Goal: Information Seeking & Learning: Learn about a topic

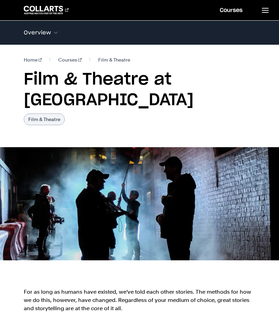
scroll to position [32, 8]
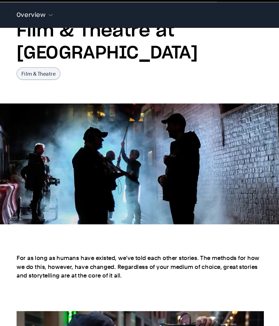
click at [48, 150] on img at bounding box center [139, 171] width 279 height 113
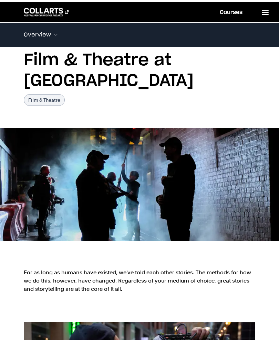
scroll to position [22, 0]
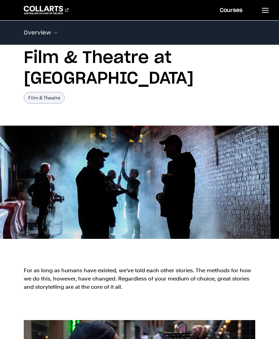
click at [41, 179] on img at bounding box center [139, 182] width 279 height 113
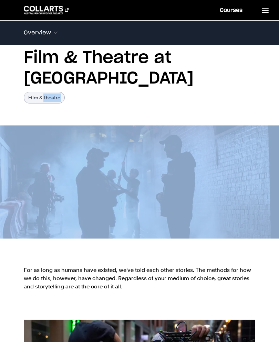
scroll to position [21, 0]
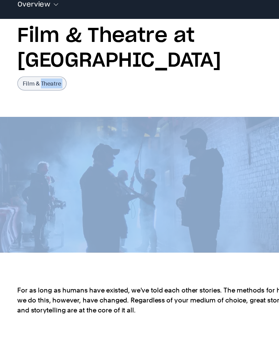
click at [33, 151] on img at bounding box center [139, 182] width 279 height 113
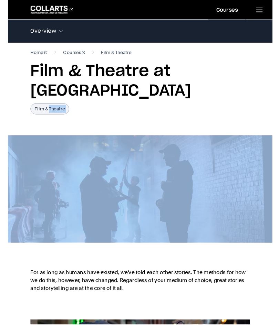
scroll to position [8, 0]
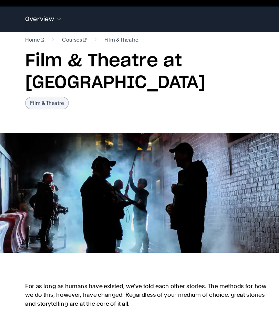
click at [34, 140] on img at bounding box center [139, 196] width 279 height 113
click at [45, 163] on img at bounding box center [139, 196] width 279 height 113
click at [45, 162] on img at bounding box center [139, 196] width 279 height 113
click at [190, 140] on img at bounding box center [139, 196] width 279 height 113
click at [195, 193] on img at bounding box center [139, 196] width 279 height 113
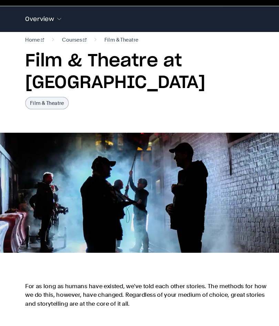
click at [195, 192] on img at bounding box center [139, 196] width 279 height 113
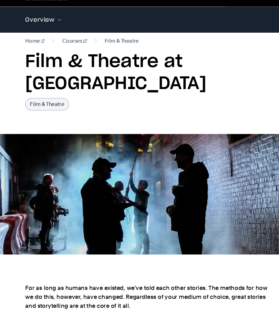
click at [170, 156] on img at bounding box center [139, 196] width 279 height 113
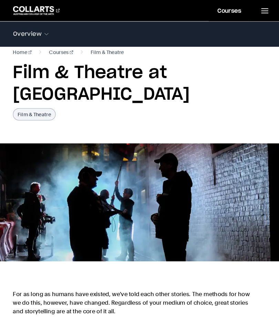
scroll to position [10, 0]
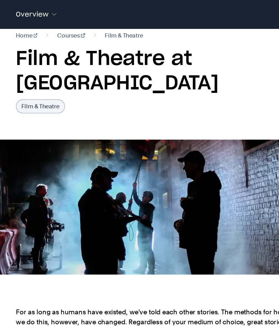
click at [38, 138] on img at bounding box center [139, 194] width 279 height 113
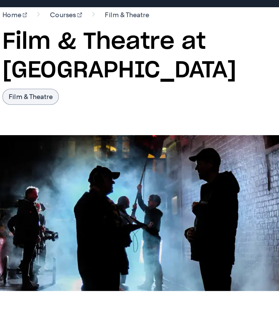
click at [15, 138] on img at bounding box center [139, 194] width 279 height 113
click at [13, 138] on img at bounding box center [139, 194] width 279 height 113
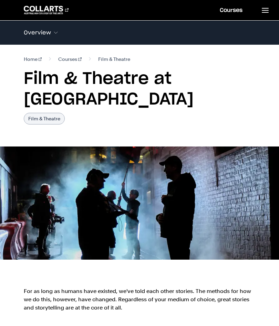
scroll to position [0, 0]
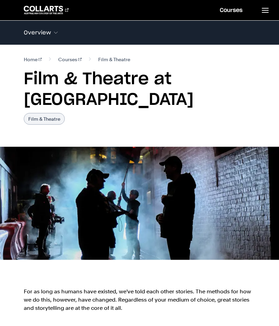
click at [21, 159] on img at bounding box center [139, 203] width 279 height 113
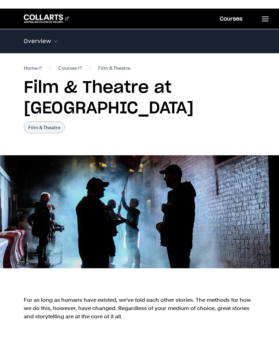
scroll to position [0, 0]
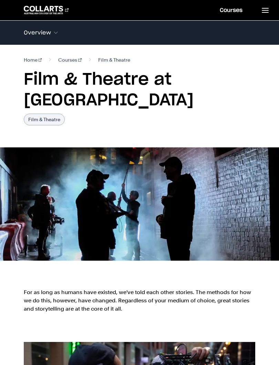
click at [19, 180] on img at bounding box center [139, 203] width 279 height 113
click at [20, 177] on img at bounding box center [139, 203] width 279 height 113
click at [19, 177] on img at bounding box center [139, 203] width 279 height 113
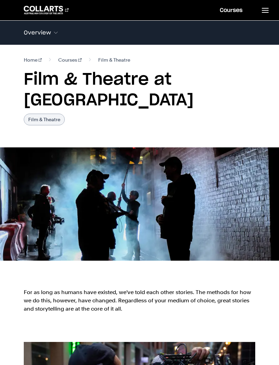
click at [21, 178] on img at bounding box center [139, 203] width 279 height 113
click at [20, 177] on img at bounding box center [139, 203] width 279 height 113
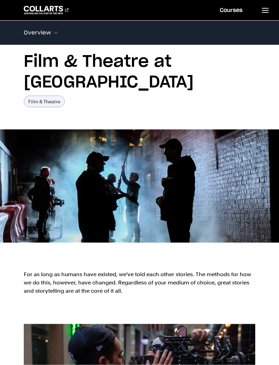
scroll to position [18, 0]
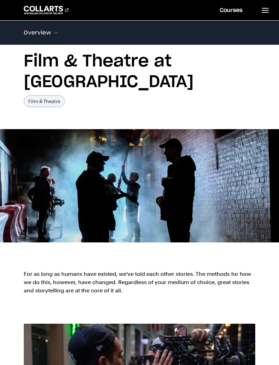
click at [174, 185] on img at bounding box center [139, 185] width 279 height 113
click at [199, 166] on img at bounding box center [139, 185] width 279 height 113
click at [198, 165] on img at bounding box center [139, 185] width 279 height 113
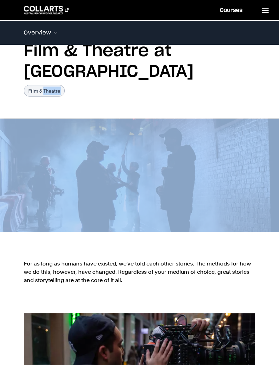
scroll to position [29, 0]
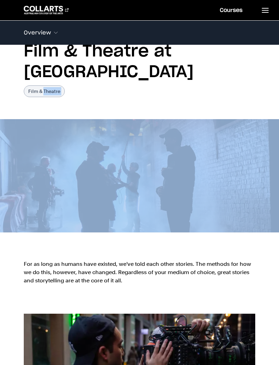
click at [37, 180] on img at bounding box center [139, 175] width 279 height 113
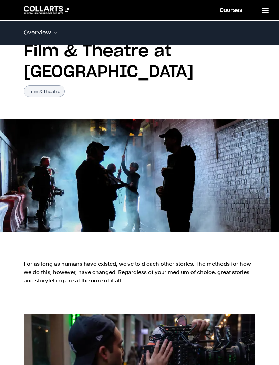
scroll to position [26, 0]
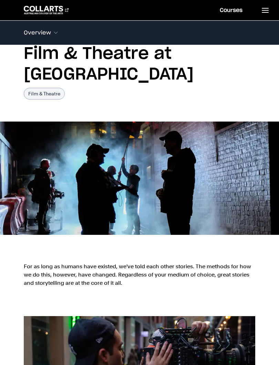
click at [194, 150] on img at bounding box center [139, 177] width 279 height 113
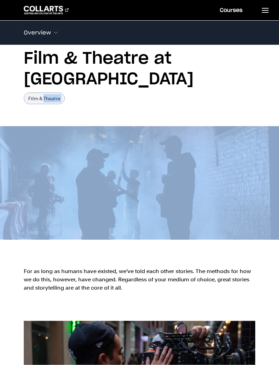
scroll to position [21, 0]
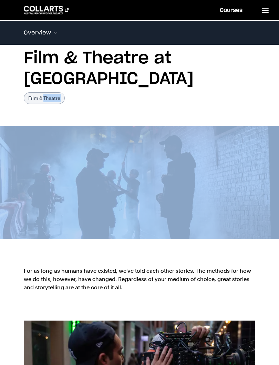
click at [35, 177] on img at bounding box center [139, 182] width 279 height 113
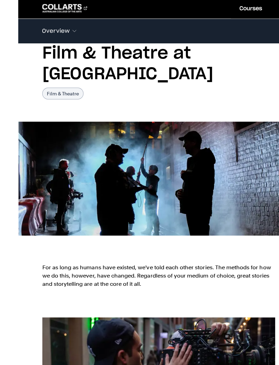
scroll to position [24, 0]
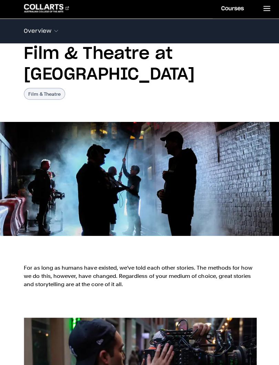
click at [36, 196] on img at bounding box center [139, 179] width 279 height 113
click at [38, 171] on img at bounding box center [139, 179] width 279 height 113
click at [42, 193] on img at bounding box center [139, 179] width 279 height 113
click at [39, 195] on img at bounding box center [139, 179] width 279 height 113
click at [38, 194] on img at bounding box center [139, 179] width 279 height 113
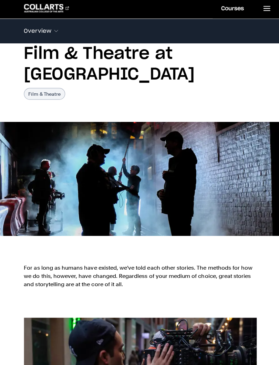
click at [18, 158] on img at bounding box center [139, 179] width 279 height 113
click at [40, 189] on img at bounding box center [139, 179] width 279 height 113
click at [193, 154] on img at bounding box center [139, 179] width 279 height 113
click at [35, 174] on img at bounding box center [139, 179] width 279 height 113
click at [41, 187] on img at bounding box center [139, 179] width 279 height 113
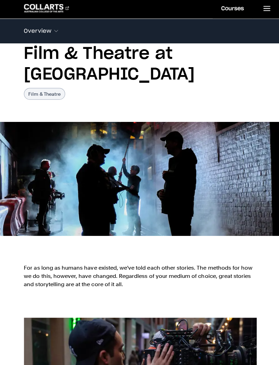
click at [35, 174] on img at bounding box center [139, 179] width 279 height 113
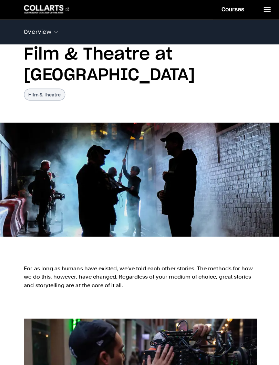
scroll to position [23, 0]
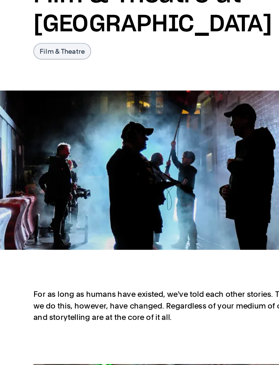
click at [138, 124] on img at bounding box center [139, 180] width 279 height 113
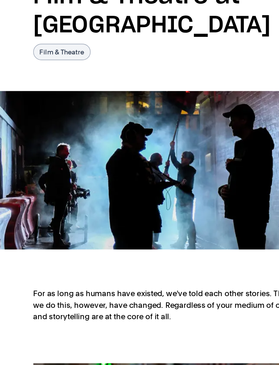
click at [119, 131] on img at bounding box center [139, 180] width 279 height 113
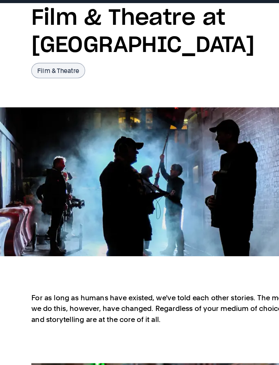
click at [147, 124] on img at bounding box center [139, 180] width 279 height 113
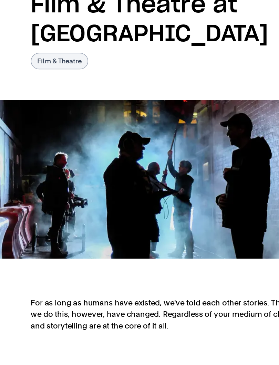
click at [25, 124] on img at bounding box center [139, 180] width 279 height 113
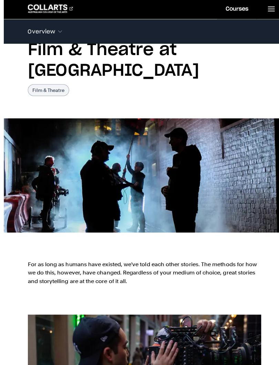
scroll to position [28, 0]
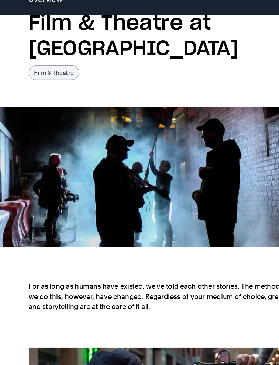
click at [32, 139] on img at bounding box center [139, 175] width 279 height 113
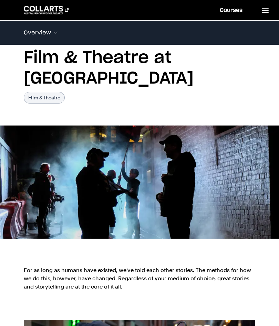
scroll to position [21, 0]
